Goal: Feedback & Contribution: Contribute content

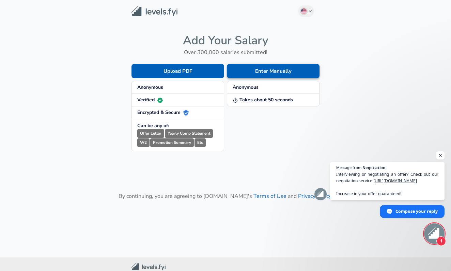
click at [271, 74] on button "Enter Manually" at bounding box center [273, 71] width 93 height 14
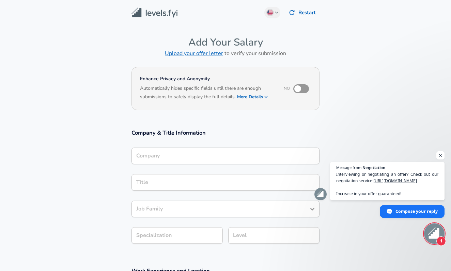
click at [177, 149] on div "Company" at bounding box center [225, 156] width 188 height 17
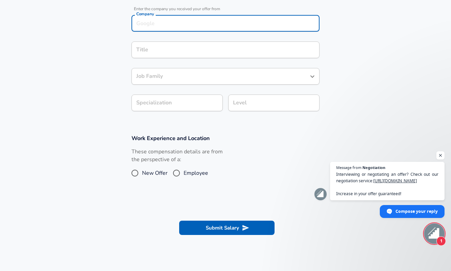
scroll to position [141, 0]
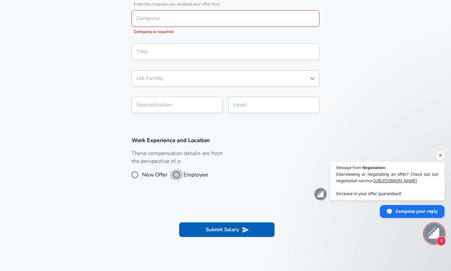
click at [174, 169] on input "Employee" at bounding box center [176, 174] width 14 height 11
radio input "true"
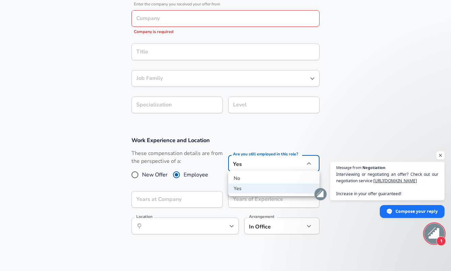
click at [253, 179] on li "No" at bounding box center [273, 179] width 91 height 10
type input "no"
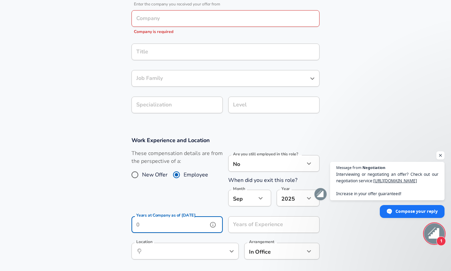
click at [195, 228] on input "Years at Company as of [DATE]" at bounding box center [169, 224] width 76 height 17
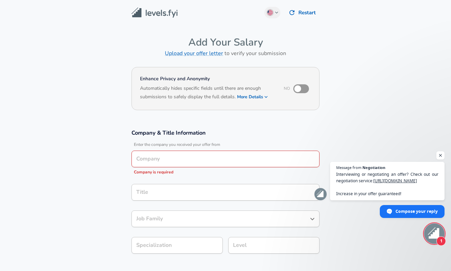
scroll to position [0, 0]
type input "8"
click at [185, 159] on input "Company" at bounding box center [225, 159] width 182 height 11
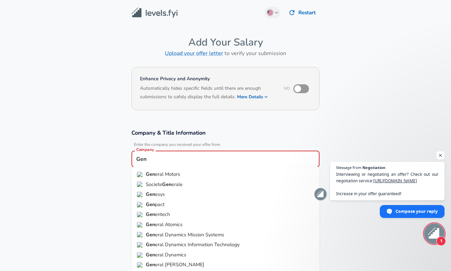
click at [200, 173] on li "Gen eral Motors" at bounding box center [225, 174] width 188 height 10
type input "General Motors"
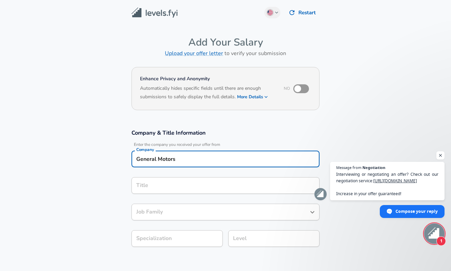
click at [177, 184] on input "Title" at bounding box center [225, 185] width 182 height 11
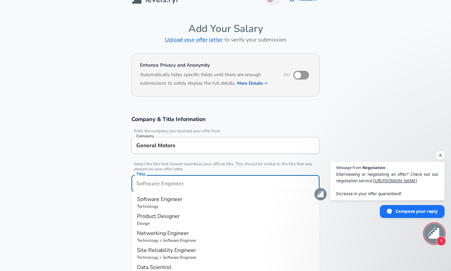
click at [178, 204] on p "Technology" at bounding box center [225, 207] width 177 height 6
type input "Software Engineer"
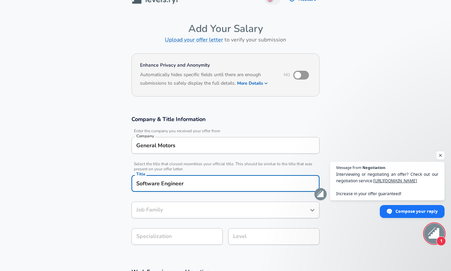
type input "Software Engineer"
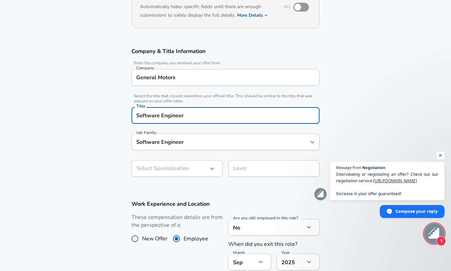
click at [201, 169] on body "English ([GEOGRAPHIC_DATA]) Change Restart Add Your Salary Upload your offer le…" at bounding box center [225, 53] width 451 height 271
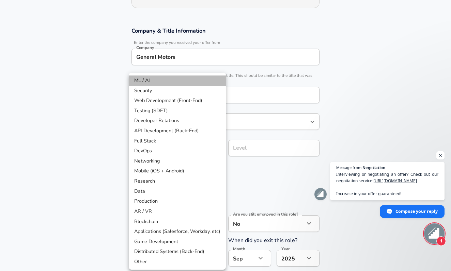
click at [184, 83] on li "ML / AI" at bounding box center [177, 81] width 97 height 10
type input "ML / AI"
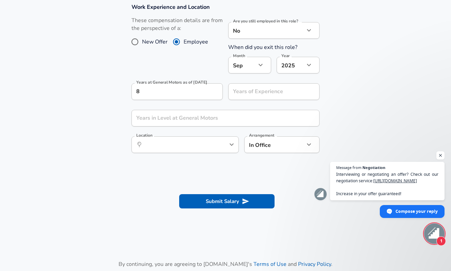
scroll to position [302, 0]
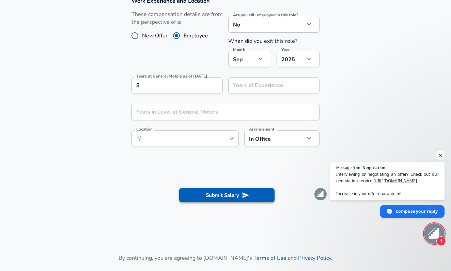
click at [247, 194] on icon "submit" at bounding box center [245, 195] width 6 height 6
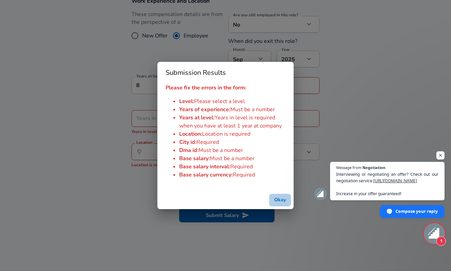
click at [280, 198] on button "Okay" at bounding box center [280, 200] width 22 height 13
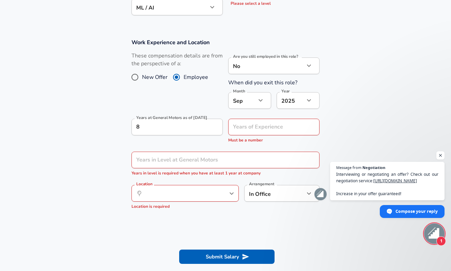
scroll to position [260, 0]
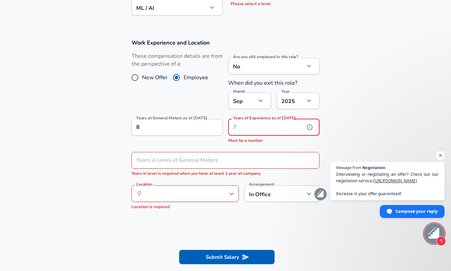
click at [275, 127] on input "Years of Experience as of [DATE]" at bounding box center [266, 127] width 76 height 17
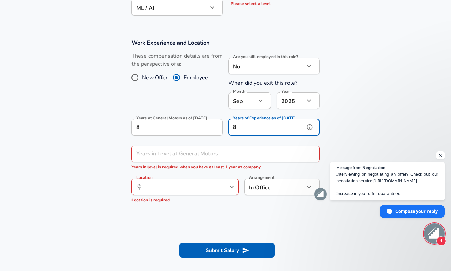
type input "8"
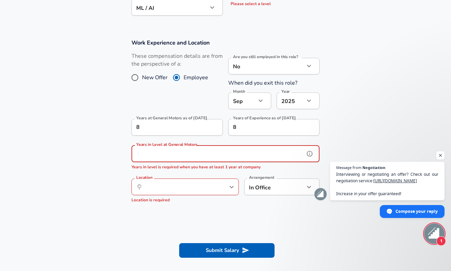
click at [204, 152] on input "Years in Level at General Motors" at bounding box center [217, 154] width 173 height 17
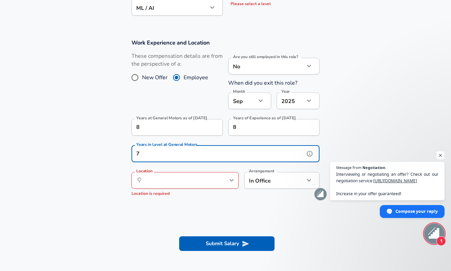
type input "7"
click at [196, 184] on input "Location" at bounding box center [178, 180] width 70 height 11
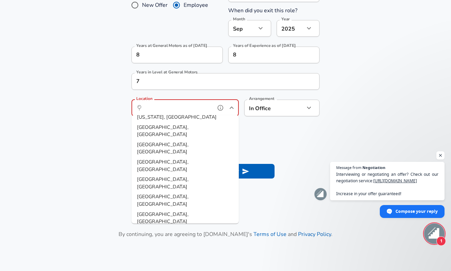
scroll to position [5, 0]
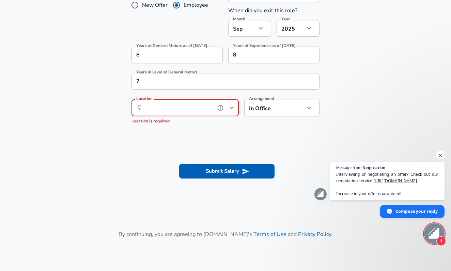
click at [167, 105] on input "Location" at bounding box center [178, 108] width 70 height 11
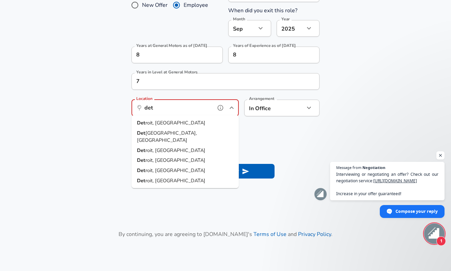
click at [185, 121] on li "Det roit, [GEOGRAPHIC_DATA]" at bounding box center [184, 123] width 107 height 10
type input "[GEOGRAPHIC_DATA], [GEOGRAPHIC_DATA]"
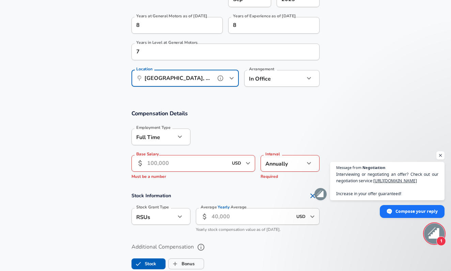
scroll to position [364, 0]
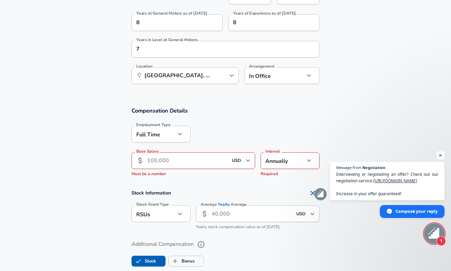
click at [206, 160] on input "Base Salary" at bounding box center [187, 160] width 81 height 17
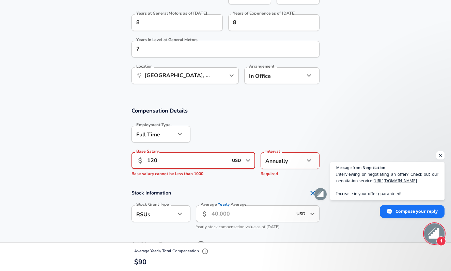
type input "120"
click at [305, 120] on div at bounding box center [254, 133] width 129 height 27
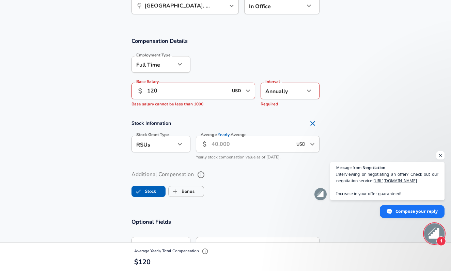
scroll to position [435, 0]
click at [231, 144] on input "Average Yearly Average" at bounding box center [251, 143] width 81 height 17
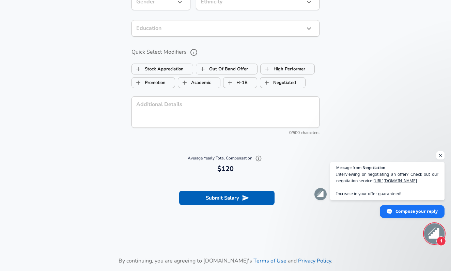
scroll to position [686, 0]
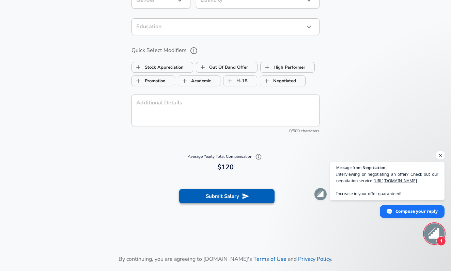
type input "0"
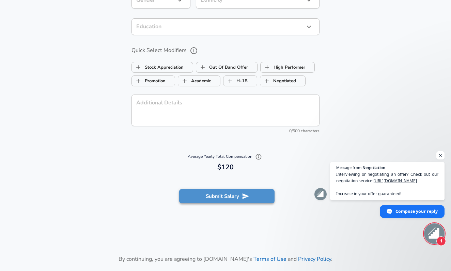
click at [214, 193] on button "Submit Salary" at bounding box center [226, 196] width 95 height 14
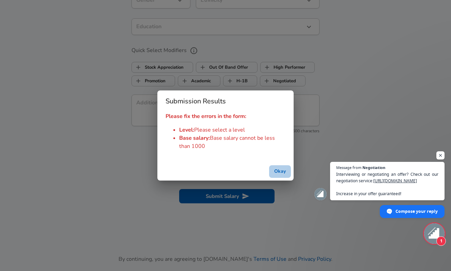
click at [280, 173] on button "Okay" at bounding box center [280, 171] width 22 height 13
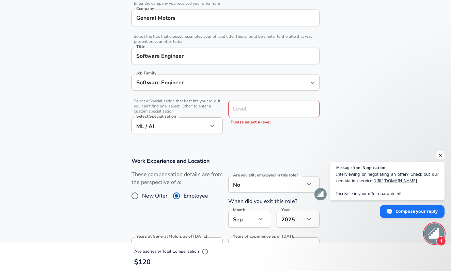
scroll to position [149, 0]
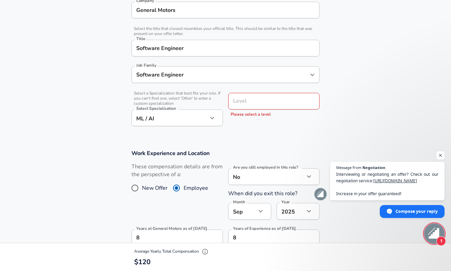
click at [264, 106] on div "Level" at bounding box center [273, 101] width 91 height 17
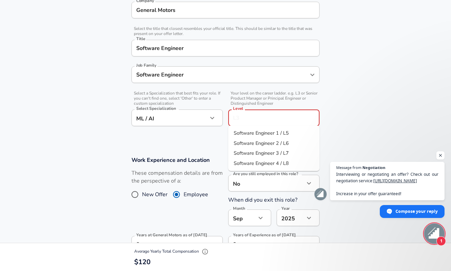
scroll to position [163, 0]
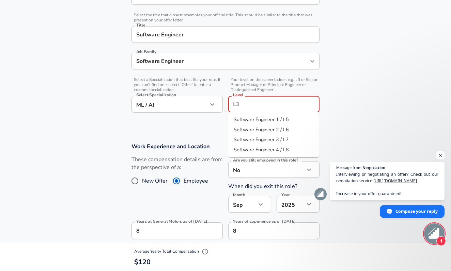
click at [291, 140] on li "Software Engineer 3 / L7" at bounding box center [273, 140] width 91 height 10
type input "Software Engineer 3 / L7"
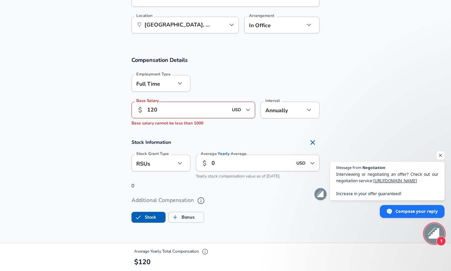
scroll to position [416, 0]
click at [192, 112] on input "120" at bounding box center [187, 109] width 81 height 17
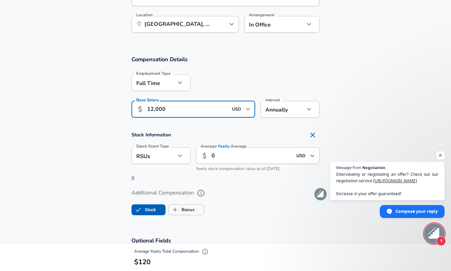
type input "120,000"
click at [229, 121] on section "Compensation Details Employment Type [DEMOGRAPHIC_DATA] full_time Employment Ty…" at bounding box center [225, 138] width 451 height 181
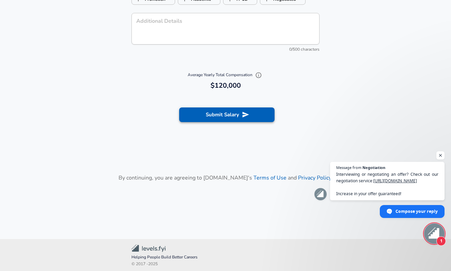
scroll to position [761, 0]
click at [231, 114] on button "Submit Salary" at bounding box center [226, 115] width 95 height 14
